Goal: Information Seeking & Learning: Learn about a topic

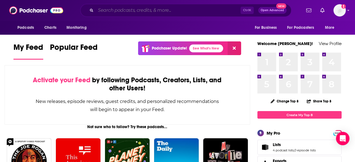
click at [149, 11] on input "Search podcasts, credits, & more..." at bounding box center [168, 10] width 145 height 9
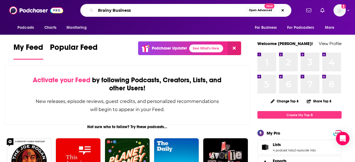
type input "Brainy Business"
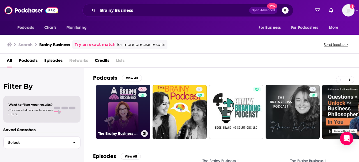
click at [121, 108] on link "65 The Brainy Business | Understanding the Psychology of Why People Buy | Behav…" at bounding box center [123, 112] width 54 height 54
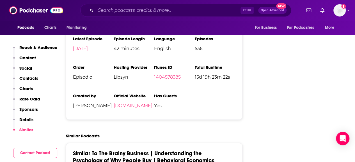
scroll to position [1009, 0]
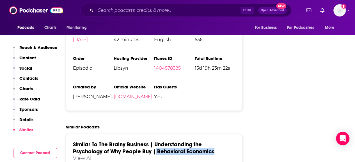
drag, startPoint x: 213, startPoint y: 124, endPoint x: 156, endPoint y: 125, distance: 57.5
click at [156, 141] on h2 "Similar To The Brainy Business | Understanding the Psychology of Why People Buy…" at bounding box center [152, 148] width 158 height 14
copy link "Behavioral Economics"
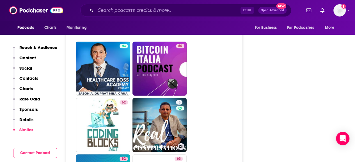
scroll to position [1822, 0]
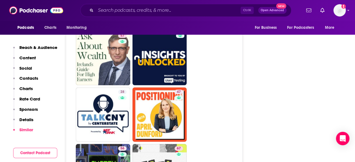
click at [46, 154] on button "Contact Podcast" at bounding box center [35, 153] width 44 height 10
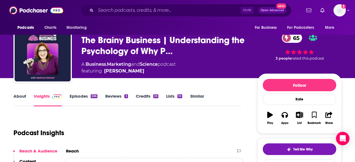
scroll to position [0, 0]
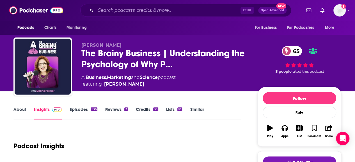
click at [16, 111] on link "About" at bounding box center [19, 113] width 13 height 13
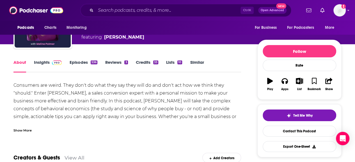
scroll to position [56, 0]
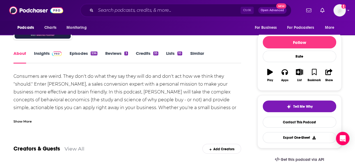
click at [84, 52] on link "Episodes 536" at bounding box center [84, 57] width 28 height 13
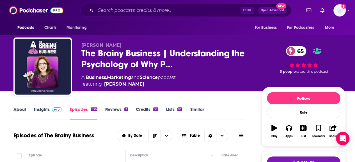
click at [26, 107] on div "About" at bounding box center [23, 113] width 20 height 13
click at [24, 108] on link "About" at bounding box center [19, 113] width 13 height 13
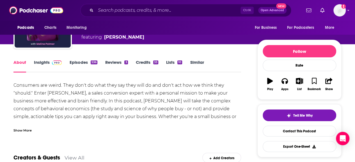
scroll to position [56, 0]
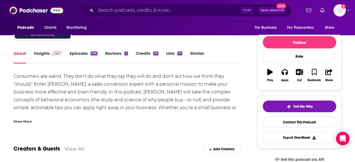
click at [22, 123] on div "Show More" at bounding box center [22, 121] width 18 height 5
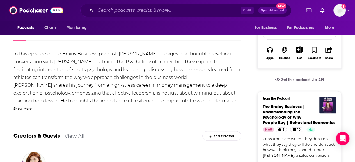
scroll to position [84, 0]
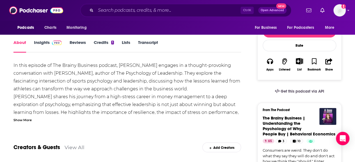
click at [51, 40] on span at bounding box center [56, 42] width 12 height 5
